Goal: Task Accomplishment & Management: Use online tool/utility

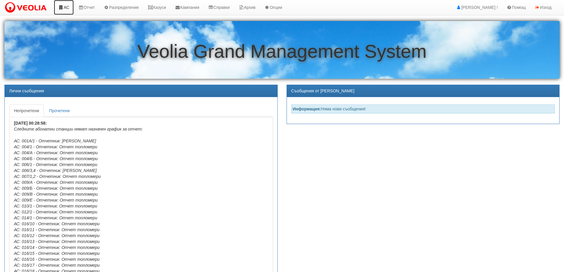
click at [69, 6] on link "АС" at bounding box center [64, 7] width 20 height 15
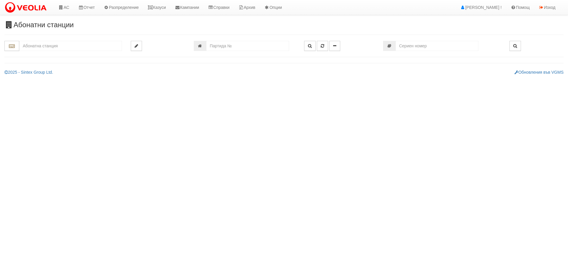
click at [52, 46] on input "text" at bounding box center [70, 46] width 103 height 10
click at [53, 52] on div "ДЯ ИГЛИКА - Трошево - "ВЕОЛИЯ"" at bounding box center [70, 55] width 101 height 7
type input "ДЯ ИГЛИКА - Трошево - "ВЕОЛИЯ""
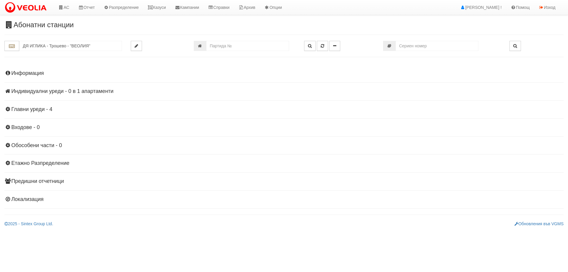
click at [21, 73] on h4 "Информация" at bounding box center [284, 73] width 560 height 6
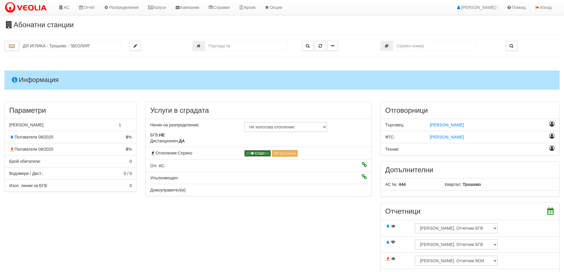
click at [259, 154] on button "Старт" at bounding box center [257, 153] width 27 height 7
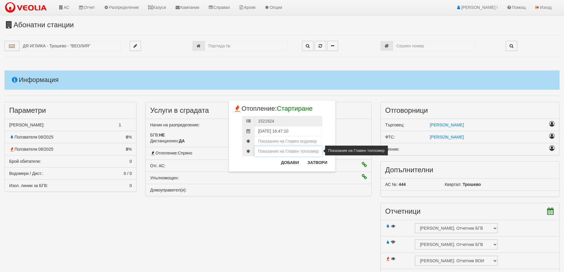
click at [279, 152] on input "number" at bounding box center [289, 151] width 68 height 10
paste input "2.15503"
click at [262, 153] on input "2.15503" at bounding box center [289, 151] width 68 height 10
type input "2155.03"
click at [272, 139] on input "number" at bounding box center [289, 141] width 68 height 10
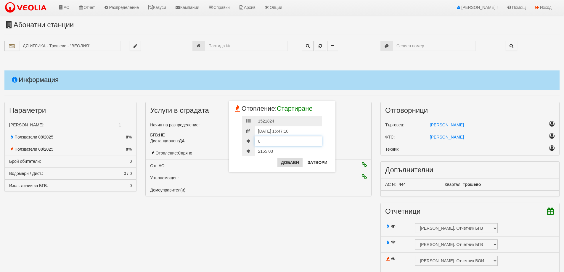
type input "0"
click at [293, 161] on button "Добави" at bounding box center [289, 162] width 25 height 9
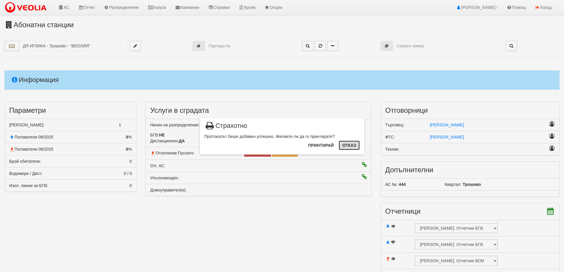
click at [350, 147] on button "Отказ" at bounding box center [349, 145] width 21 height 9
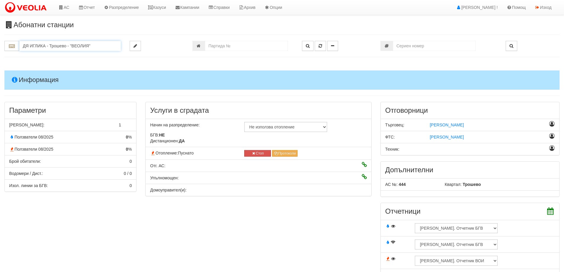
click at [52, 46] on input "ДЯ ИГЛИКА - Трошево - "ВЕОЛИЯ"" at bounding box center [70, 46] width 102 height 10
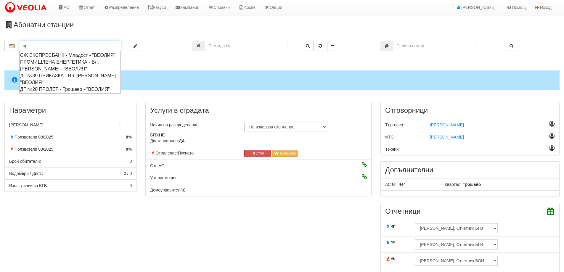
type input "п"
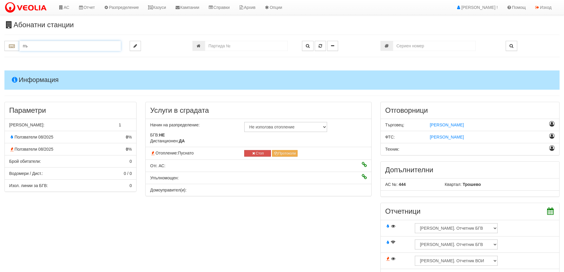
type input "п"
click at [50, 55] on div "ДЯ РУСАЛКА - Младост - "ВЕОЛИЯ"" at bounding box center [70, 55] width 100 height 7
type input "ДЯ РУСАЛКА - Младост - "ВЕОЛИЯ""
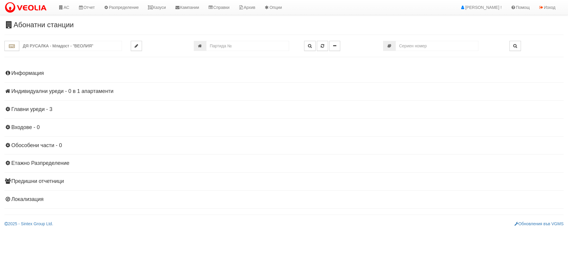
click at [41, 91] on h4 "Индивидуални уреди - 0 в 1 апартаменти" at bounding box center [284, 92] width 560 height 6
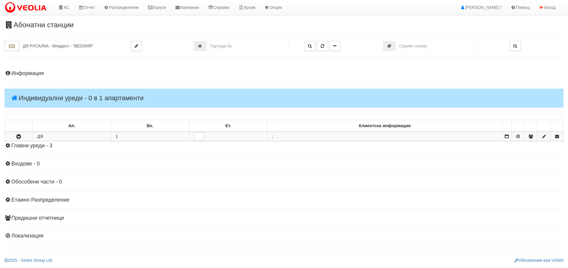
click at [27, 72] on h4 "Информация" at bounding box center [284, 73] width 560 height 6
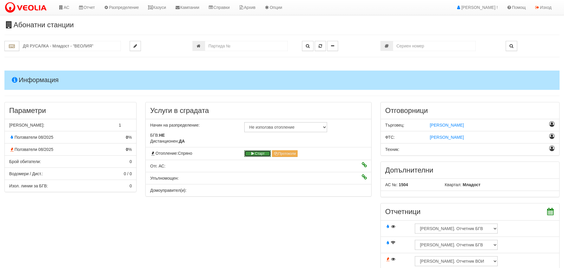
click at [264, 155] on button "Старт" at bounding box center [257, 153] width 27 height 7
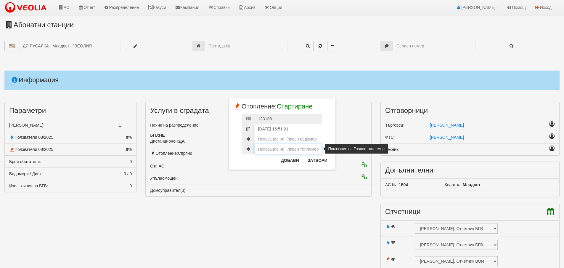
click at [283, 151] on input "number" at bounding box center [289, 149] width 68 height 10
paste input "6.07956"
click at [261, 148] on input "6.07956" at bounding box center [289, 149] width 68 height 10
type input "6079.56"
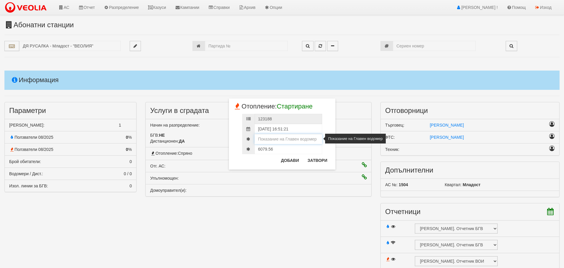
click at [286, 137] on input "number" at bounding box center [289, 139] width 68 height 10
paste input "3.37660"
click at [263, 138] on input "3.37660" at bounding box center [289, 139] width 68 height 10
type input "337.660"
click at [269, 149] on input "6079.56" at bounding box center [289, 149] width 68 height 10
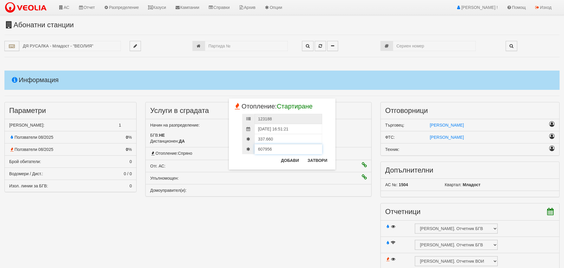
type input "6079.56"
click at [288, 160] on button "Добави" at bounding box center [289, 159] width 25 height 9
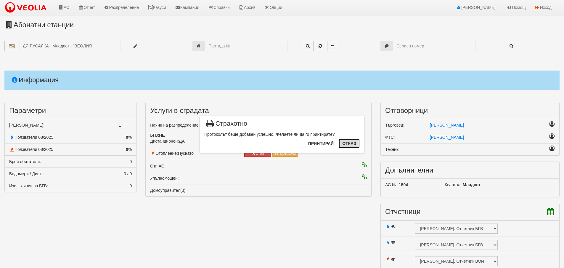
click at [351, 144] on button "Отказ" at bounding box center [349, 143] width 21 height 9
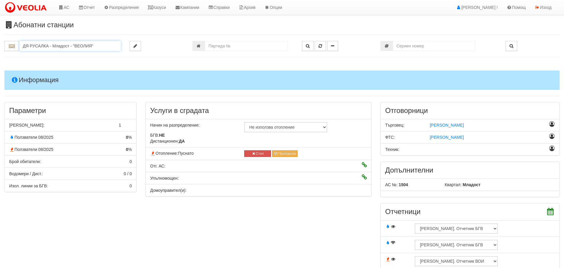
click at [56, 47] on input "ДЯ РУСАЛКА - Младост - "ВЕОЛИЯ"" at bounding box center [70, 46] width 102 height 10
click at [54, 51] on ul "СОУ [PERSON_NAME] II средно - Младост - "ВЕОЛИЯ"" at bounding box center [70, 58] width 102 height 15
click at [55, 56] on div "СОУ [PERSON_NAME] II средно - Младост - "ВЕОЛИЯ"" at bounding box center [70, 59] width 100 height 14
type input "СОУ [PERSON_NAME] II средно - Младост - "ВЕОЛИЯ""
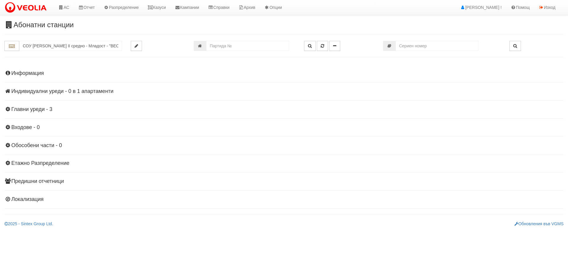
click at [45, 89] on h4 "Индивидуални уреди - 0 в 1 апартаменти" at bounding box center [284, 92] width 560 height 6
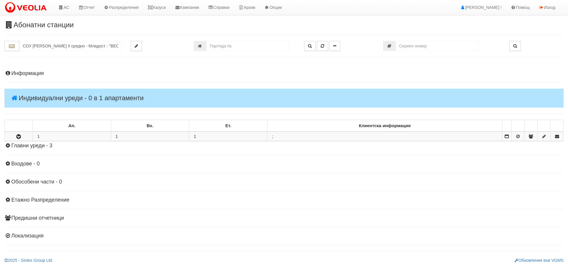
click at [45, 97] on h4 "Индивидуални уреди - 0 в 1 апартаменти" at bounding box center [284, 98] width 560 height 19
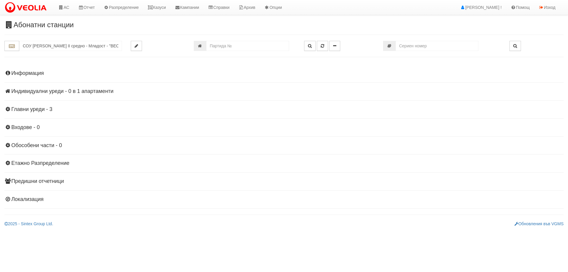
click at [33, 69] on div "Информация Параметри Брой Апартаменти: 1 Ползватели 08/2025 0 %" at bounding box center [284, 135] width 560 height 145
click at [33, 74] on h4 "Информация" at bounding box center [284, 73] width 560 height 6
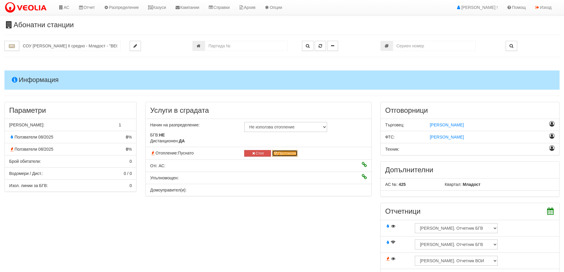
click at [283, 153] on button "Протоколи" at bounding box center [285, 153] width 26 height 7
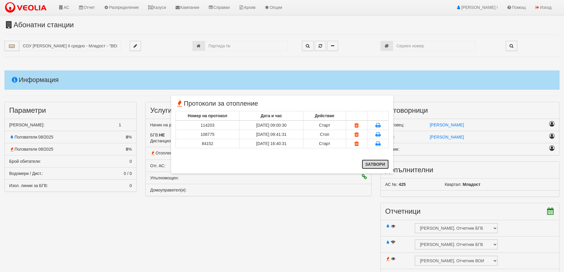
click at [373, 165] on button "Затвори" at bounding box center [375, 164] width 27 height 9
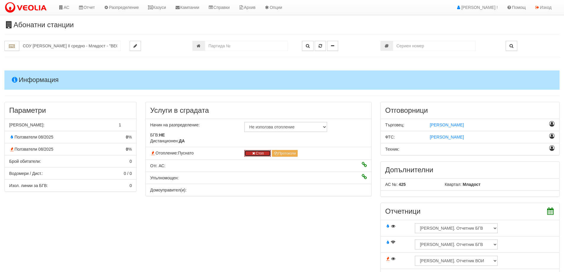
click at [261, 155] on button "Стоп" at bounding box center [257, 153] width 27 height 7
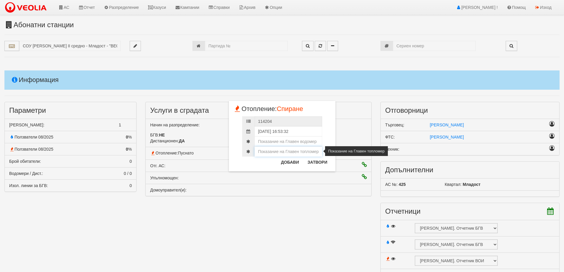
click at [268, 150] on input "number" at bounding box center [289, 152] width 68 height 10
click at [271, 140] on input "number" at bounding box center [289, 141] width 68 height 10
click at [271, 149] on input "number" at bounding box center [289, 151] width 68 height 10
click at [293, 144] on input "number" at bounding box center [289, 141] width 68 height 10
click at [293, 154] on input "number" at bounding box center [289, 151] width 68 height 10
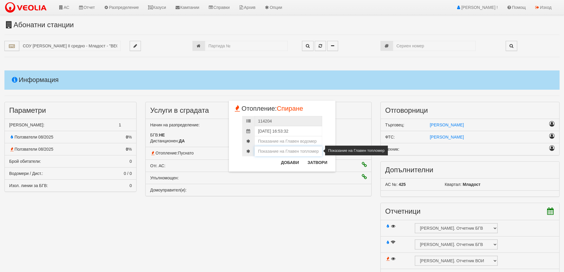
click at [286, 152] on input "number" at bounding box center [289, 151] width 68 height 10
paste input "6.07956"
type input "6.07956"
click at [291, 141] on input "number" at bounding box center [289, 141] width 68 height 10
paste input "3.32350"
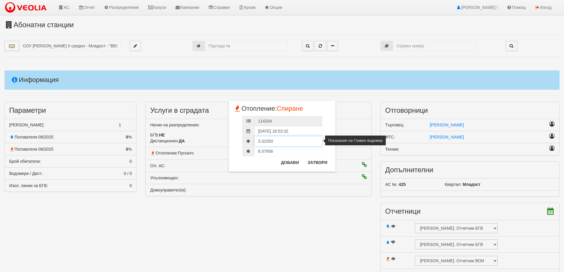
click at [262, 142] on input "3.32350" at bounding box center [289, 141] width 68 height 10
type input "3323.50"
click at [262, 152] on input "6.07956" at bounding box center [289, 151] width 68 height 10
type input "6079.56"
click at [267, 139] on input "3323.50" at bounding box center [289, 141] width 68 height 10
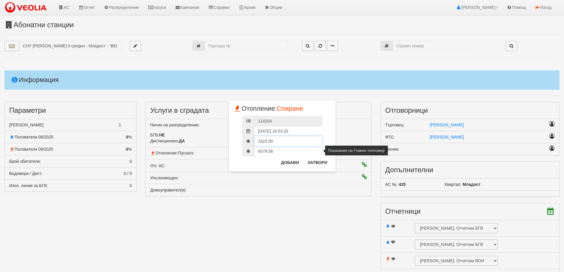
type input "3323.50"
click at [269, 149] on input "6079.56" at bounding box center [289, 151] width 68 height 10
type input "6079.56"
click at [293, 161] on button "Добави" at bounding box center [289, 162] width 25 height 9
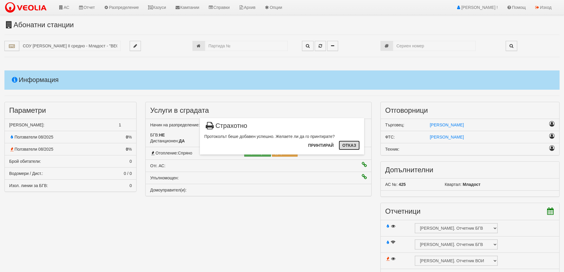
click at [354, 148] on button "Отказ" at bounding box center [349, 145] width 21 height 9
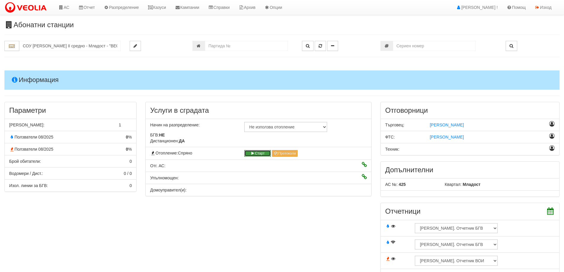
click at [257, 152] on button "Старт" at bounding box center [257, 153] width 27 height 7
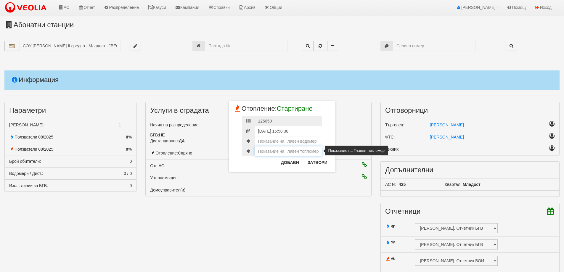
click at [285, 153] on input "number" at bounding box center [289, 151] width 68 height 10
paste input "6.07956"
click at [262, 151] on input "6.07956" at bounding box center [289, 151] width 68 height 10
type input "6079.56"
click at [287, 140] on input "number" at bounding box center [289, 141] width 68 height 10
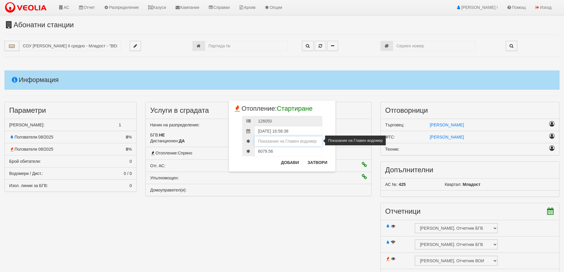
paste input "3.37720"
click at [261, 142] on input "3.37720" at bounding box center [289, 141] width 68 height 10
type input "3.37720"
drag, startPoint x: 280, startPoint y: 151, endPoint x: 221, endPoint y: 147, distance: 59.1
click at [221, 147] on div "× Отопление: Стартиране 126050 [DATE] 16:58:38 3.37720 6079.56 Добави Затвори" at bounding box center [282, 86] width 346 height 172
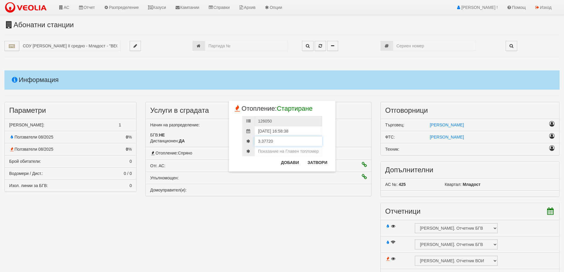
drag, startPoint x: 282, startPoint y: 140, endPoint x: 218, endPoint y: 141, distance: 64.0
click at [218, 141] on div "× Отопление: Стартиране 126050 [DATE] 16:58:38 3.37720 Добави Затвори" at bounding box center [282, 86] width 346 height 172
click at [314, 163] on button "Затвори" at bounding box center [317, 162] width 27 height 9
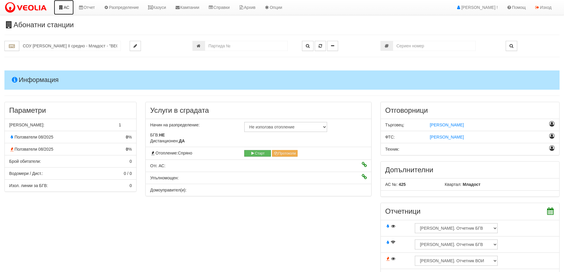
click at [66, 8] on link "АС" at bounding box center [64, 7] width 20 height 15
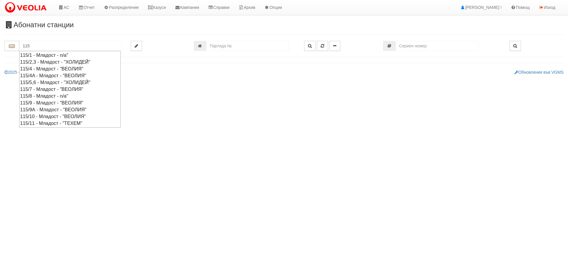
click at [27, 74] on div "115/4A - Младост - "ВЕОЛИЯ"" at bounding box center [70, 75] width 100 height 7
type input "115/4A - Младост - "ВЕОЛИЯ""
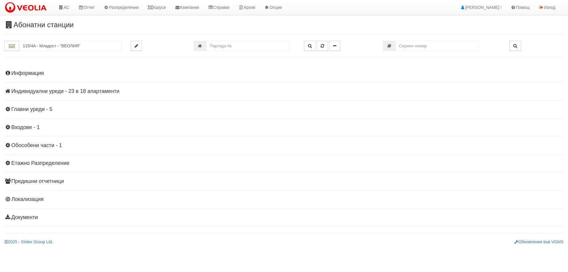
click at [30, 89] on h4 "Индивидуални уреди - 23 в 18 апартаменти" at bounding box center [284, 92] width 560 height 6
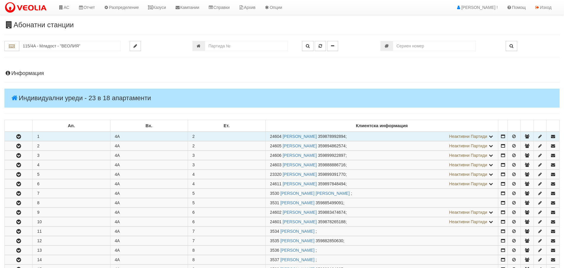
click at [22, 136] on icon "button" at bounding box center [18, 136] width 7 height 4
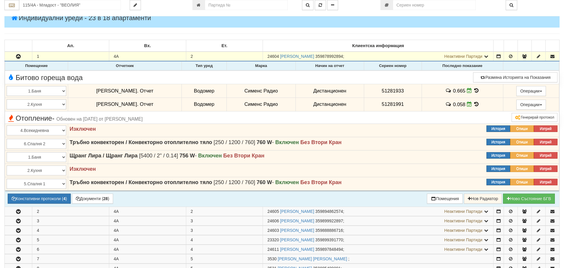
scroll to position [89, 0]
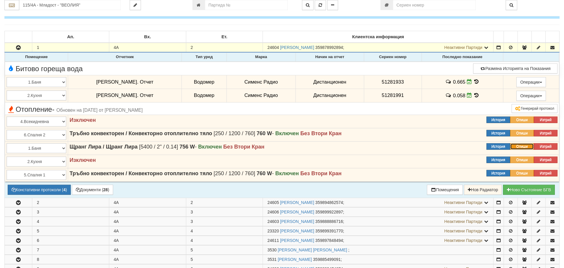
click at [515, 146] on button "Опиши" at bounding box center [522, 146] width 24 height 7
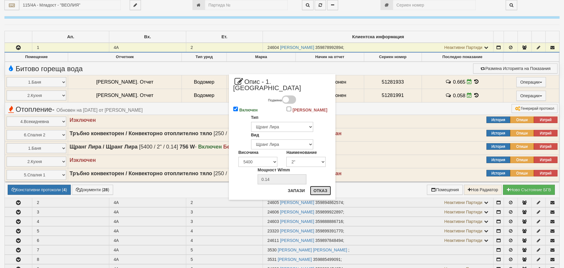
click at [317, 186] on button "Отказ" at bounding box center [320, 190] width 21 height 9
